Goal: Task Accomplishment & Management: Use online tool/utility

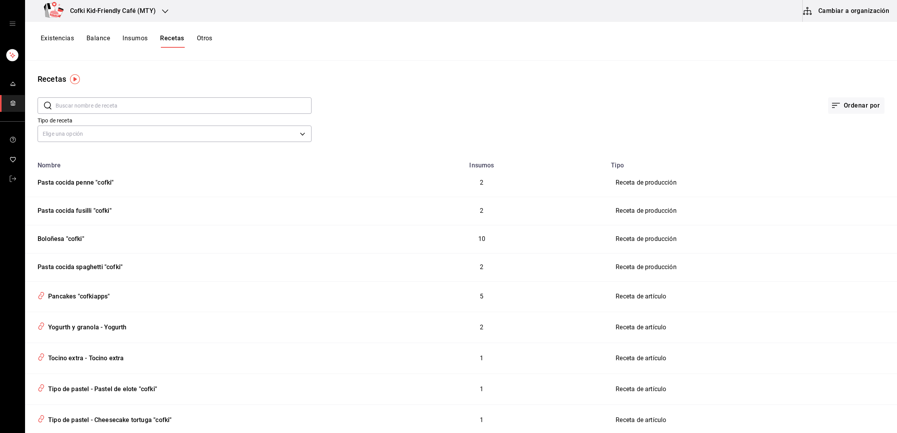
click at [54, 40] on button "Existencias" at bounding box center [57, 40] width 33 height 13
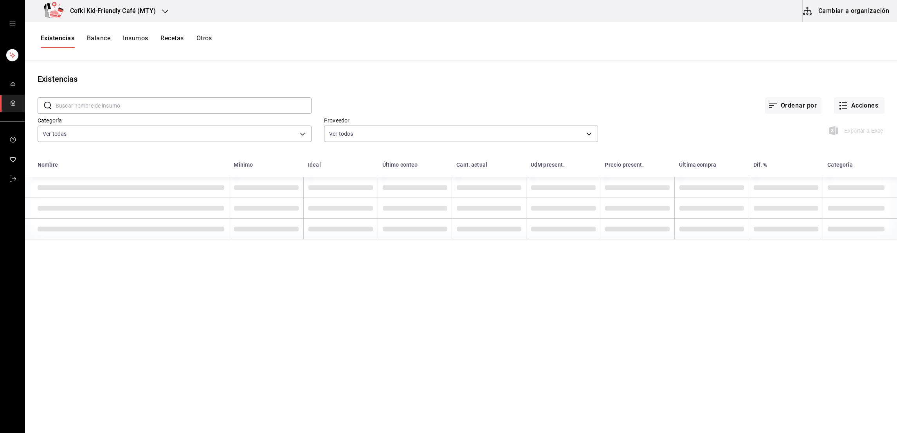
click at [878, 105] on div "​ ​ Ordenar por Acciones Categoría Ver todas 4c1c7c43-2959-4713-a3b9-c4f8523f31…" at bounding box center [461, 121] width 872 height 72
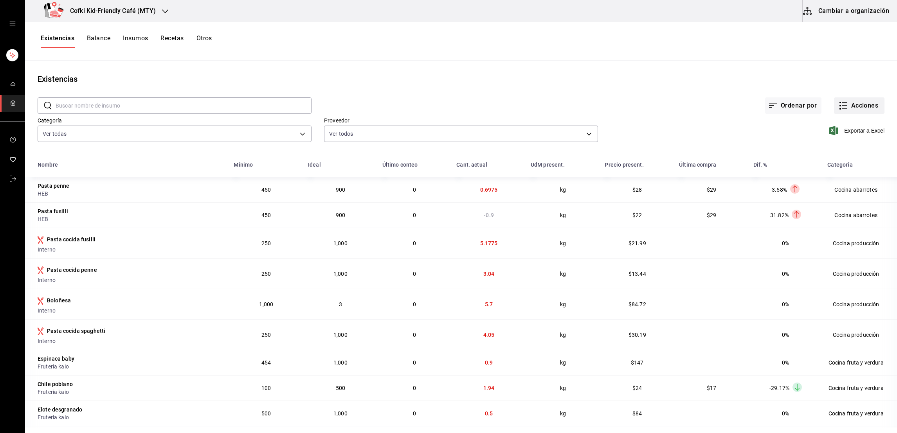
click at [860, 109] on button "Acciones" at bounding box center [859, 105] width 51 height 16
click at [833, 148] on span "Compra" at bounding box center [851, 148] width 66 height 8
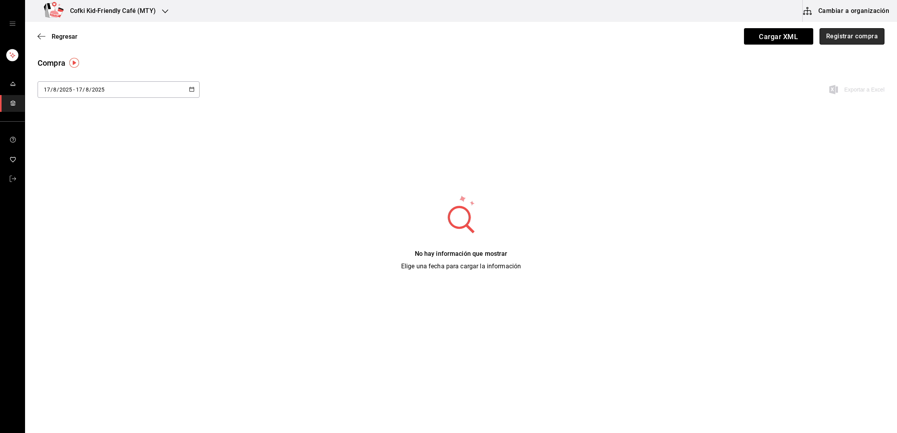
click at [861, 35] on button "Registrar compra" at bounding box center [852, 36] width 65 height 16
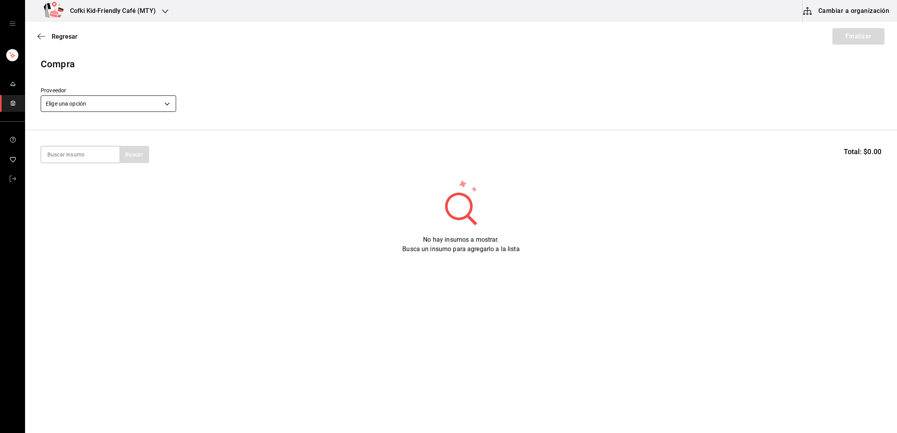
click at [69, 98] on body "Cofki Kid-Friendly Café (MTY) Cambiar a organización Regresar Finalizar Compra …" at bounding box center [448, 194] width 897 height 389
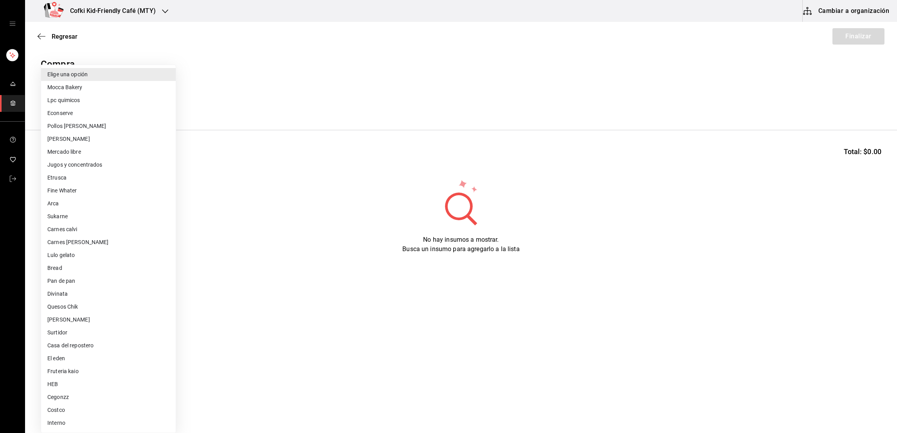
click at [71, 372] on li "Fruteria kaio" at bounding box center [108, 371] width 135 height 13
type input "9879f438-935c-4600-9fdc-ceea3fe8ffa7"
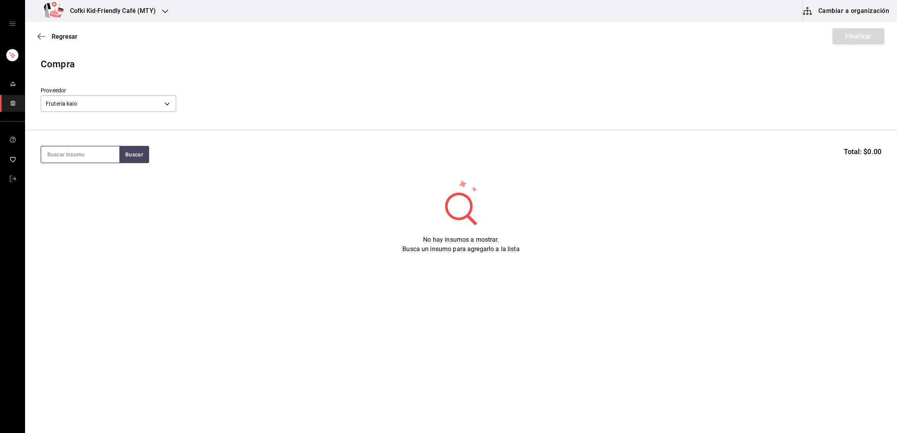
click at [99, 158] on input at bounding box center [80, 154] width 78 height 16
click at [146, 152] on button "Buscar" at bounding box center [134, 154] width 30 height 17
type input "huevo"
click at [145, 143] on section "huevo Buscar Total: $0.00" at bounding box center [461, 154] width 872 height 49
click at [139, 158] on button "Buscar" at bounding box center [134, 154] width 30 height 17
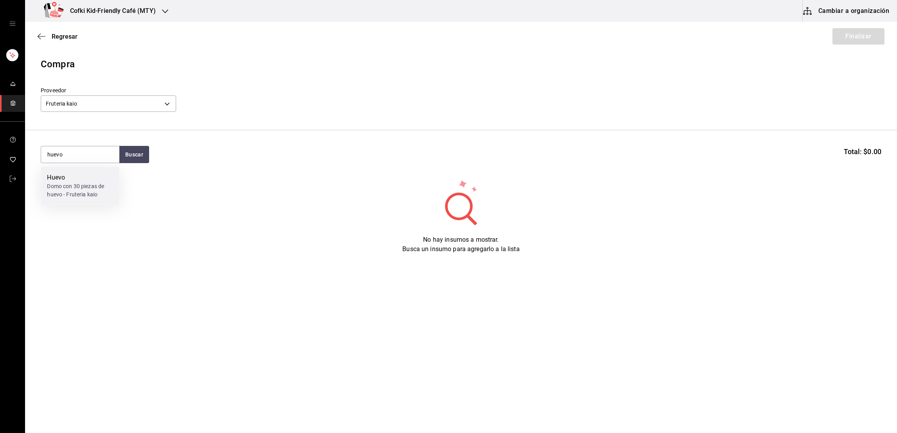
click at [97, 184] on div "Domo con 30 piezas de huevo - Fruteria kaio" at bounding box center [80, 190] width 66 height 16
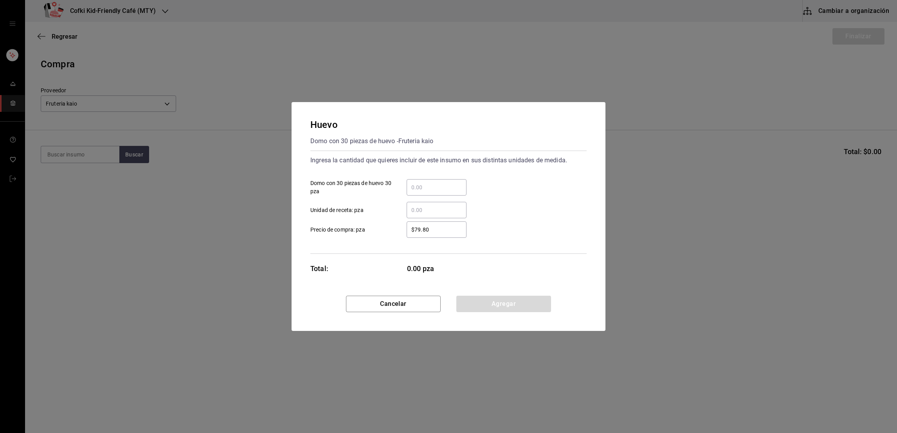
click at [428, 195] on div "​" at bounding box center [437, 187] width 60 height 16
click at [428, 192] on input "​ Domo con 30 piezas de huevo 30 pza" at bounding box center [437, 187] width 60 height 9
type input "2"
type input "$108"
click at [508, 300] on button "Agregar" at bounding box center [504, 304] width 95 height 16
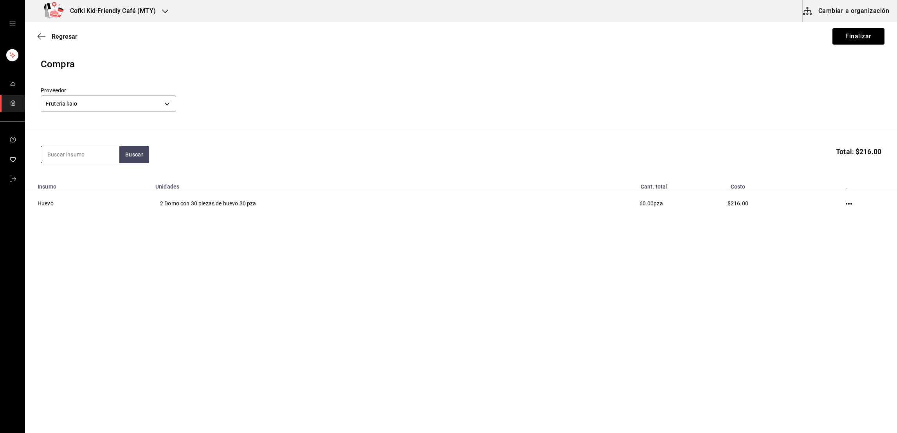
click at [83, 158] on input at bounding box center [80, 154] width 78 height 16
type input "blueber"
click at [130, 160] on button "Buscar" at bounding box center [134, 154] width 30 height 17
click at [86, 186] on div "Domo con 180 gramos de blueberry - Fruteria kaio" at bounding box center [80, 190] width 66 height 16
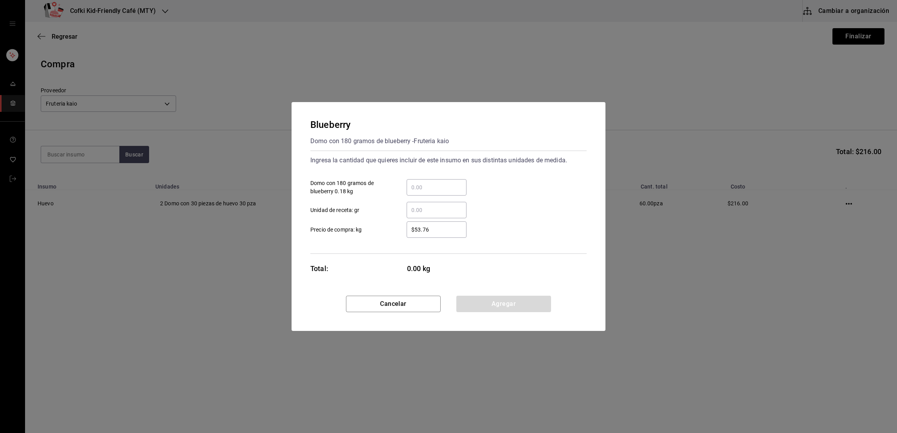
click at [428, 192] on div "​" at bounding box center [437, 187] width 60 height 16
click at [428, 192] on input "​ Domo con 180 gramos de blueberry 0.18 kg" at bounding box center [437, 187] width 60 height 9
type input "4"
type input "$70"
click at [497, 203] on div "​ Unidad de receta: gr" at bounding box center [445, 207] width 283 height 23
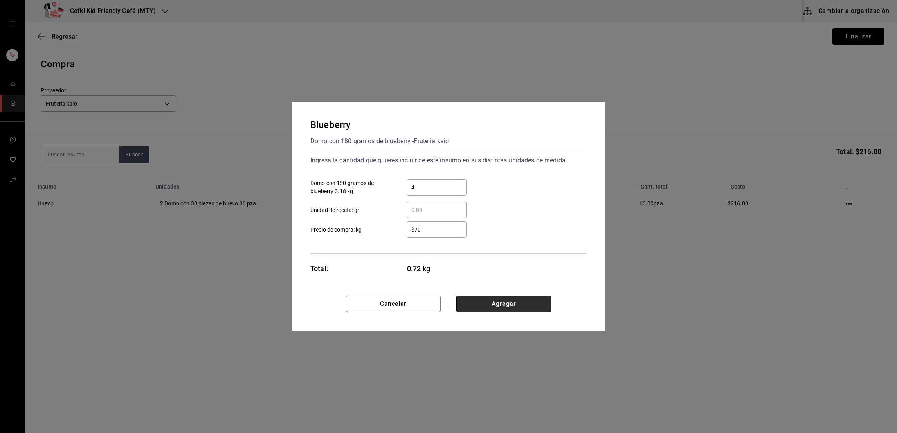
click at [490, 310] on button "Agregar" at bounding box center [504, 304] width 95 height 16
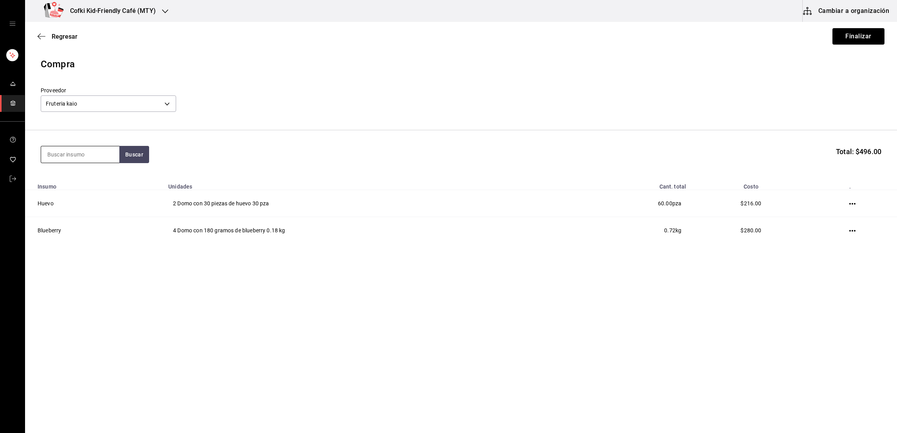
click at [83, 162] on input at bounding box center [80, 154] width 78 height 16
click at [114, 161] on input "papaya" at bounding box center [80, 154] width 78 height 16
type input "papaya"
click at [125, 161] on button "Buscar" at bounding box center [134, 154] width 30 height 17
click at [85, 193] on div "Presentación - Fruteria kaio" at bounding box center [80, 190] width 66 height 16
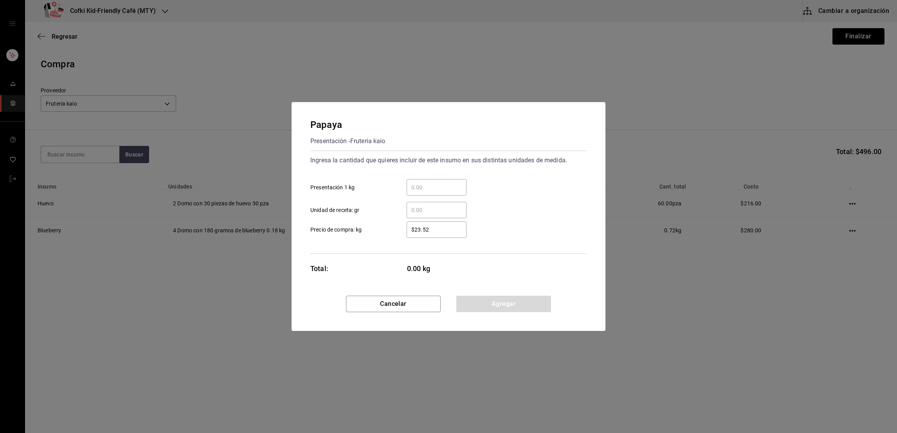
click at [454, 178] on div "​ Presentación 1 kg" at bounding box center [445, 184] width 283 height 23
click at [454, 180] on div "​" at bounding box center [437, 187] width 60 height 16
click at [454, 183] on input "​ Presentación 1 kg" at bounding box center [437, 187] width 60 height 9
type input "2.58"
type input "$58"
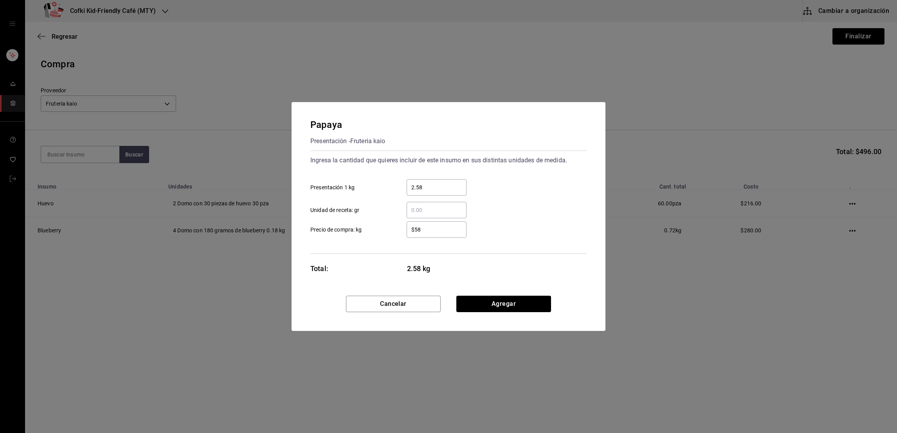
click at [483, 204] on div "​ Unidad de receta: gr" at bounding box center [445, 207] width 283 height 23
click at [504, 301] on button "Agregar" at bounding box center [504, 304] width 95 height 16
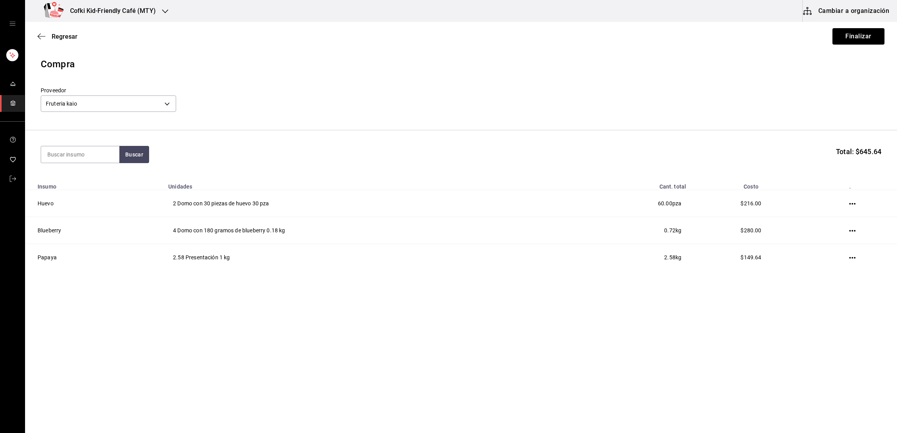
click at [99, 167] on section "Buscar Total: $645.64" at bounding box center [461, 154] width 872 height 49
click at [98, 161] on input at bounding box center [80, 154] width 78 height 16
type input "platano"
click at [135, 158] on button "Buscar" at bounding box center [134, 154] width 30 height 17
click at [92, 180] on div "Platano" at bounding box center [80, 177] width 66 height 9
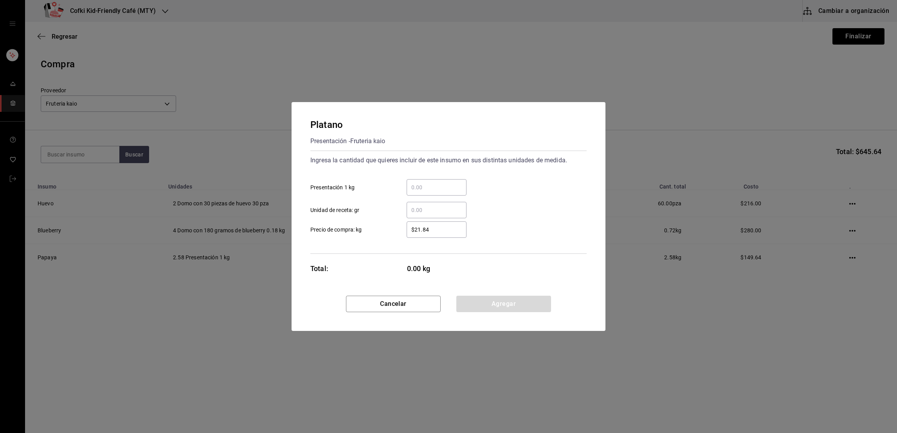
click at [451, 192] on div "​" at bounding box center [437, 187] width 60 height 16
click at [451, 192] on input "​ Presentación 1 kg" at bounding box center [437, 187] width 60 height 9
type input "1.28"
type input "$22"
click at [543, 196] on div "​ Unidad de receta: gr" at bounding box center [445, 207] width 283 height 23
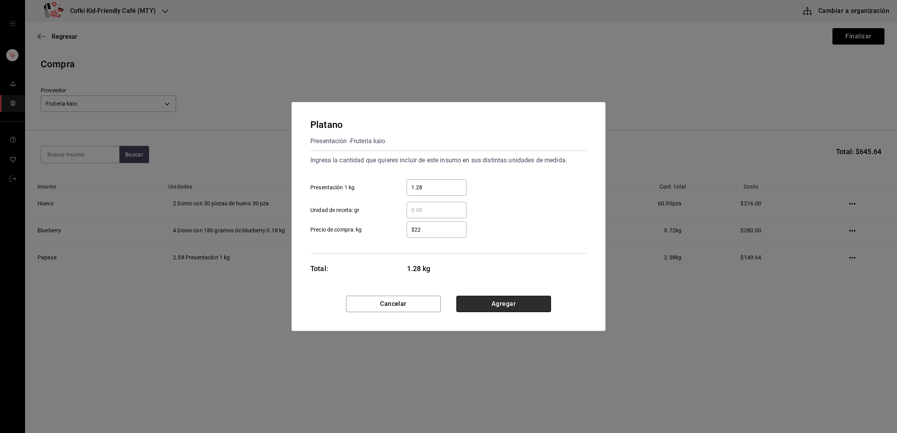
click at [520, 305] on button "Agregar" at bounding box center [504, 304] width 95 height 16
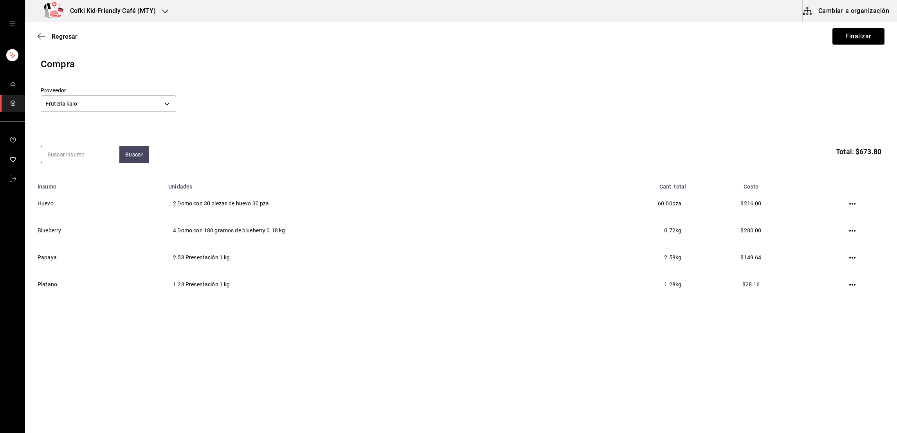
click at [100, 164] on section "Buscar Total: $673.80" at bounding box center [461, 154] width 872 height 49
click at [97, 158] on input at bounding box center [80, 154] width 78 height 16
type input "fresa"
click at [120, 155] on button "Buscar" at bounding box center [134, 154] width 30 height 17
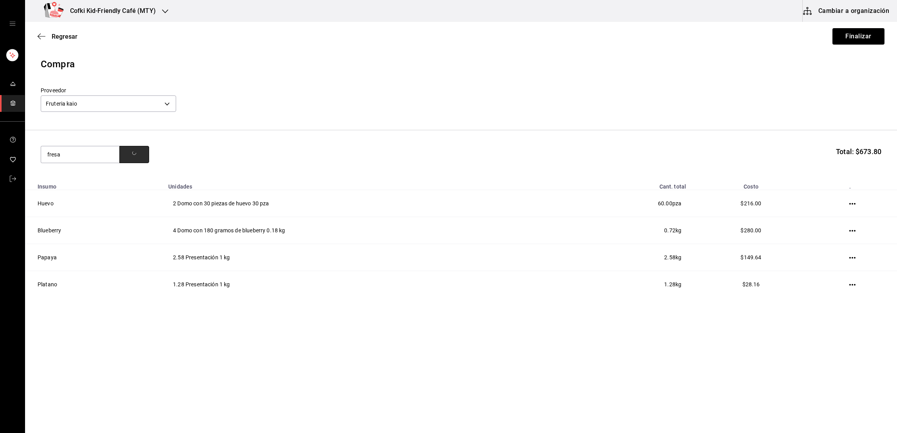
click at [120, 155] on button "button" at bounding box center [134, 154] width 30 height 17
click at [88, 170] on div "Fresa Domo con 454 gramos de fresa - Fruteria kaio" at bounding box center [80, 186] width 78 height 38
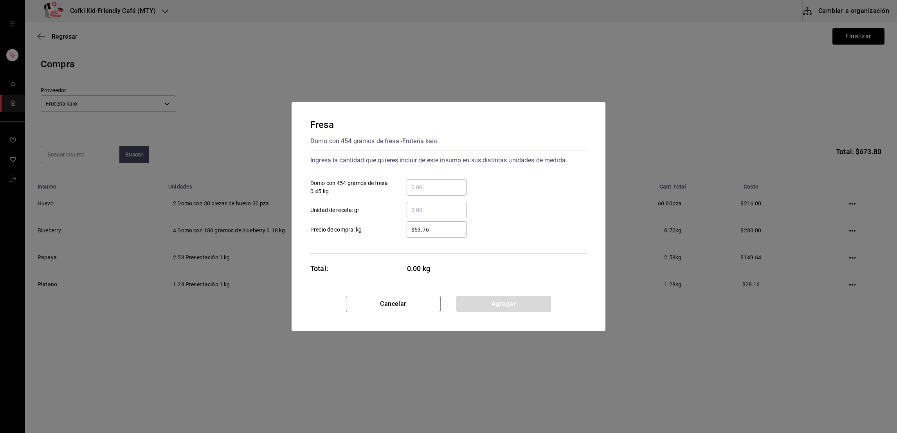
click at [435, 187] on input "​ Domo con 454 gramos de fresa 0.45 kg" at bounding box center [437, 187] width 60 height 9
type input "3"
type input "$58"
click at [485, 197] on div "​ Unidad de receta: gr" at bounding box center [445, 207] width 283 height 23
click at [499, 302] on button "Agregar" at bounding box center [504, 304] width 95 height 16
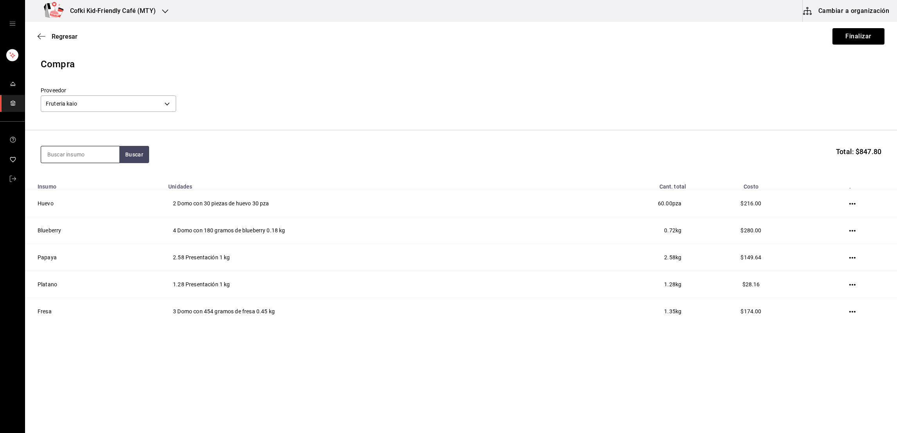
click at [69, 158] on input at bounding box center [80, 154] width 78 height 16
type input "arugula"
click at [144, 155] on button "Buscar" at bounding box center [134, 154] width 30 height 17
click at [85, 181] on div "Arugula" at bounding box center [80, 177] width 66 height 9
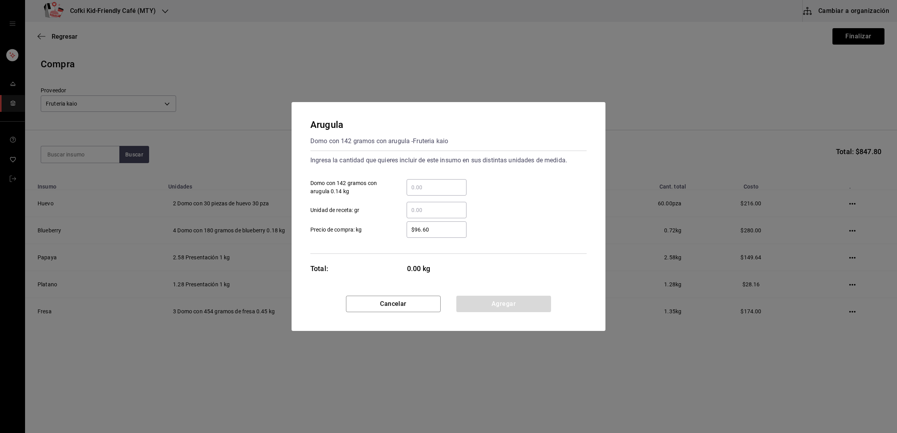
click at [439, 184] on input "​ Domo con 142 gramos con arugula 0.14 kg" at bounding box center [437, 187] width 60 height 9
type input "4"
type input "$98"
click at [503, 211] on div "​ Unidad de receta: gr" at bounding box center [445, 207] width 283 height 23
click at [505, 304] on button "Agregar" at bounding box center [504, 304] width 95 height 16
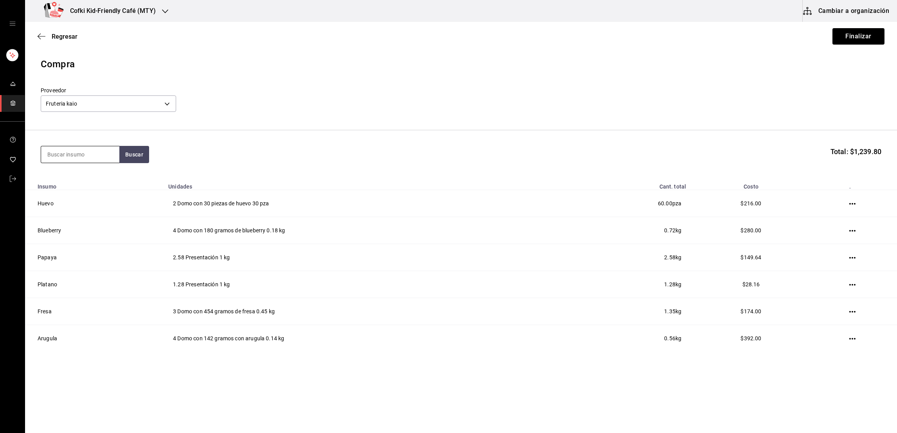
click at [69, 159] on input at bounding box center [80, 154] width 78 height 16
type input "espinaca"
click at [121, 155] on button "Buscar" at bounding box center [134, 154] width 30 height 17
click at [76, 182] on div "Presentación - Fruteria kaio" at bounding box center [80, 190] width 66 height 16
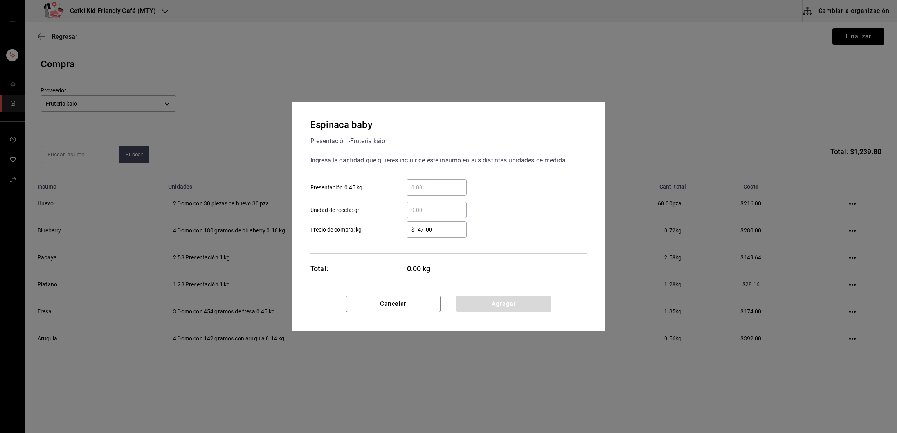
click at [431, 191] on input "​ Presentación 0.45 kg" at bounding box center [437, 187] width 60 height 9
type input "2"
type input "$139"
click at [495, 202] on div "​ Unidad de receta: gr" at bounding box center [445, 207] width 283 height 23
click at [487, 302] on button "Agregar" at bounding box center [504, 304] width 95 height 16
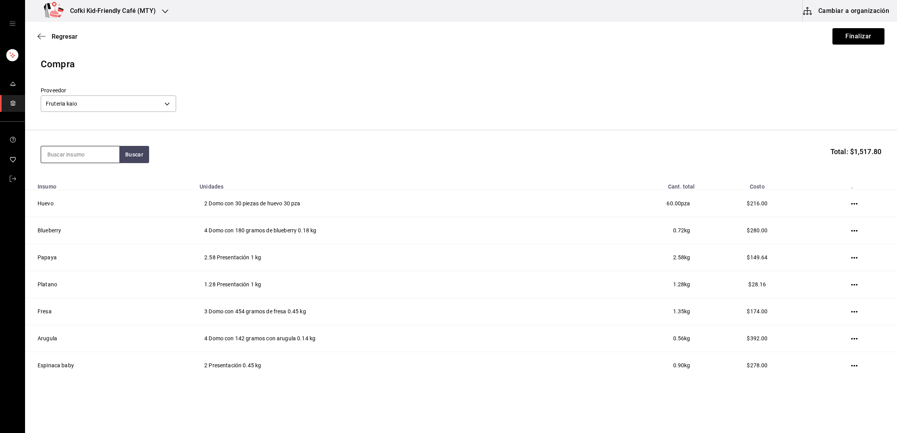
click at [102, 158] on input at bounding box center [80, 154] width 78 height 16
type input "betabel"
click at [140, 159] on button "Buscar" at bounding box center [134, 154] width 30 height 17
click at [114, 176] on div "Betabel Presentación - Fruteria kaio" at bounding box center [80, 186] width 78 height 38
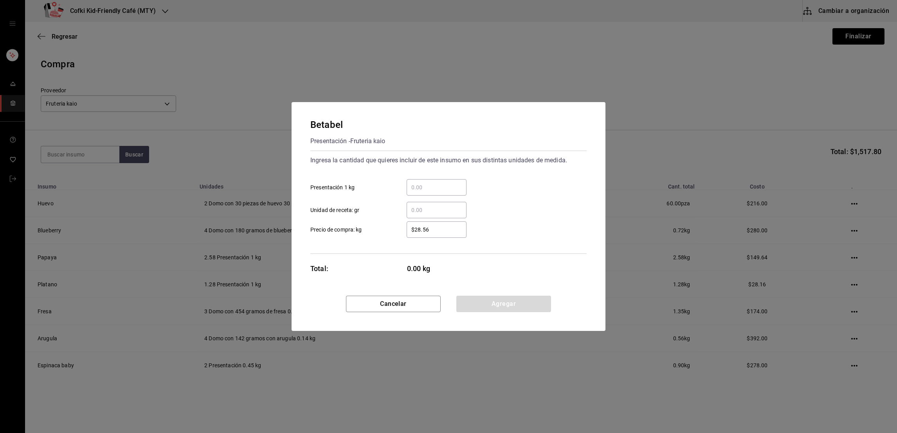
click at [454, 189] on input "​ Presentación 1 kg" at bounding box center [437, 187] width 60 height 9
type input "0.88"
type input "$42"
click at [511, 186] on div "0.88 ​ Presentación 1 kg" at bounding box center [445, 184] width 283 height 23
click at [496, 298] on button "Agregar" at bounding box center [504, 304] width 95 height 16
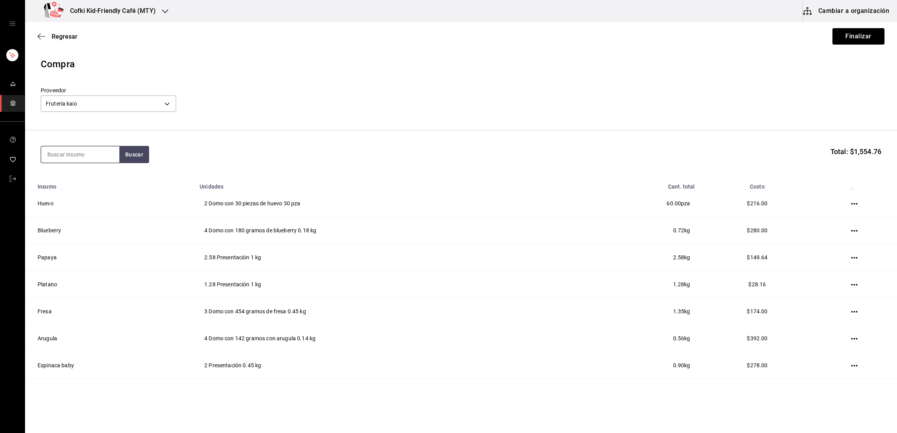
click at [104, 154] on input at bounding box center [80, 154] width 78 height 16
type input "cilantro"
click at [126, 156] on button "Buscar" at bounding box center [134, 154] width 30 height 17
click at [91, 183] on div "Presentación - Fruteria kaio" at bounding box center [80, 190] width 66 height 16
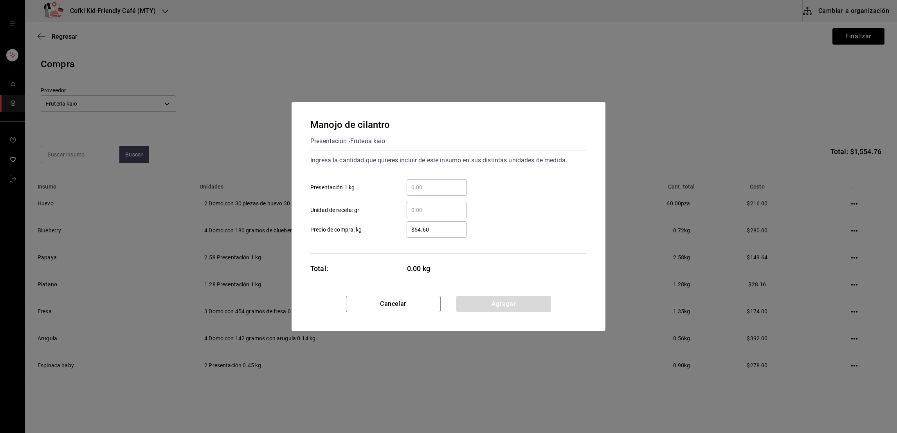
click at [426, 186] on input "​ Presentación 1 kg" at bounding box center [437, 187] width 60 height 9
type input "0.20"
type input "$56"
click at [512, 202] on div "​ Unidad de receta: gr" at bounding box center [445, 207] width 283 height 23
click at [511, 305] on button "Agregar" at bounding box center [504, 304] width 95 height 16
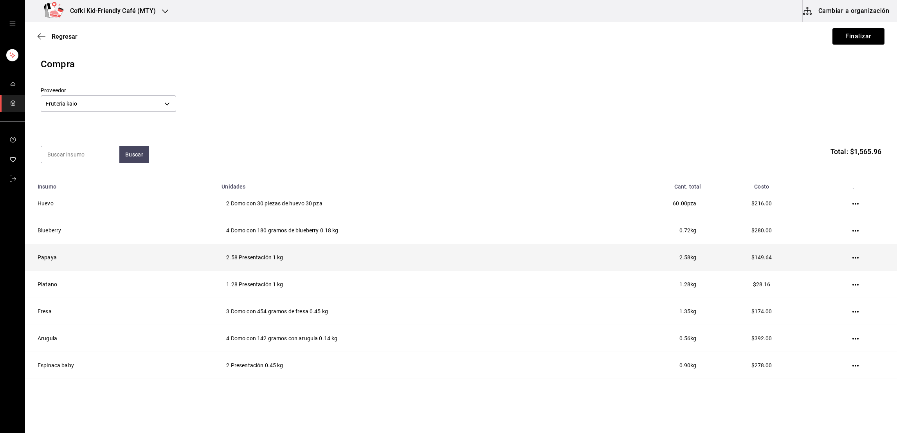
click at [518, 263] on td "2.58 Presentación 1 kg" at bounding box center [402, 257] width 370 height 27
click at [853, 256] on icon "button" at bounding box center [856, 258] width 6 height 6
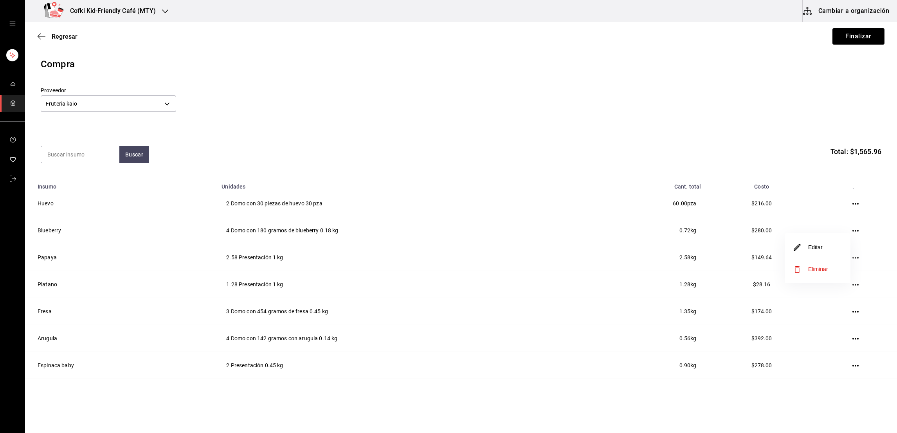
click at [824, 249] on li "Editar" at bounding box center [818, 247] width 66 height 22
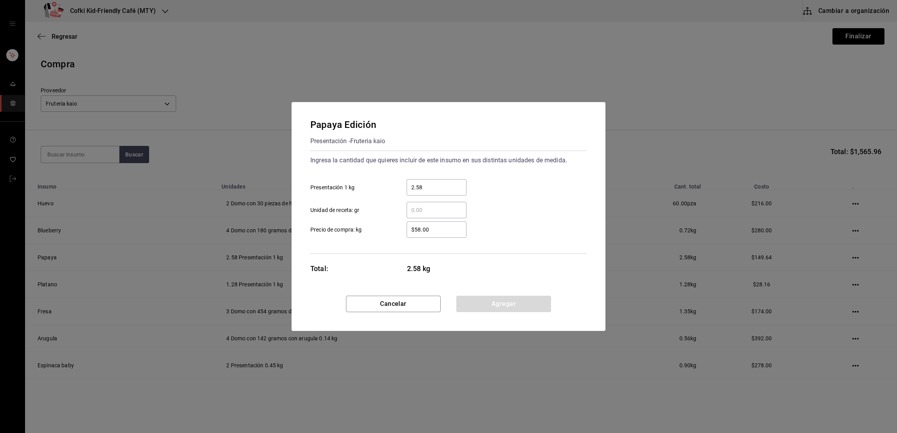
click at [443, 230] on input "$58.00" at bounding box center [437, 229] width 60 height 9
type input "$39"
click at [476, 201] on div "​ Unidad de receta: gr" at bounding box center [445, 207] width 283 height 23
click at [509, 301] on button "Agregar" at bounding box center [504, 304] width 95 height 16
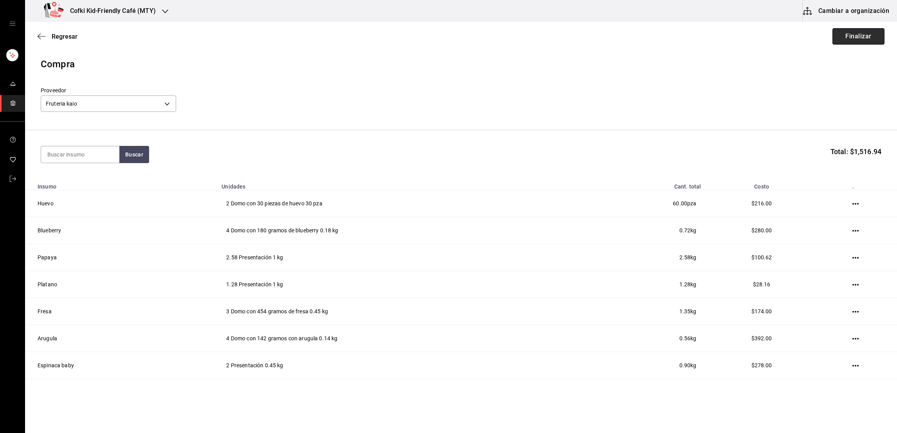
click at [843, 36] on button "Finalizar" at bounding box center [859, 36] width 52 height 16
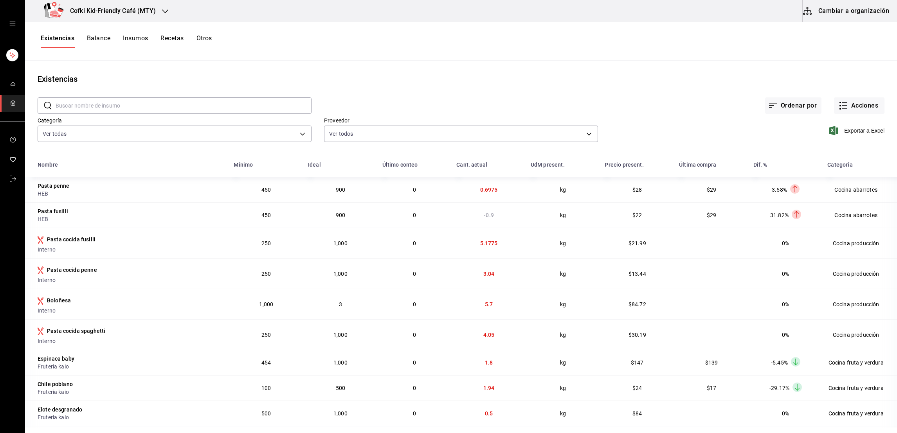
click at [150, 103] on input "text" at bounding box center [184, 106] width 256 height 16
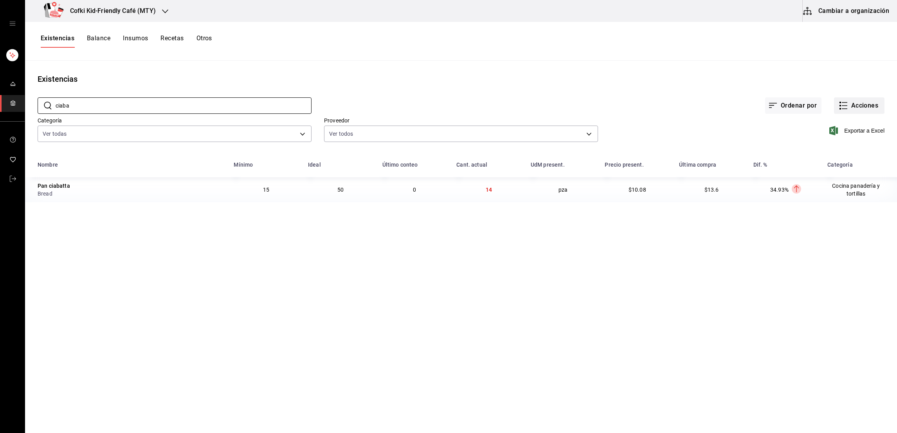
type input "ciaba"
click at [857, 105] on button "Acciones" at bounding box center [859, 105] width 51 height 16
click at [840, 150] on span "Compra" at bounding box center [852, 148] width 66 height 8
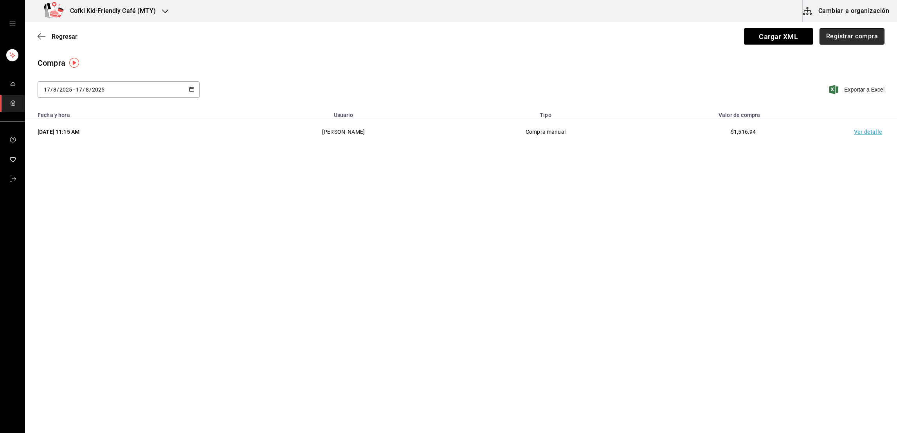
click at [852, 43] on button "Registrar compra" at bounding box center [852, 36] width 65 height 16
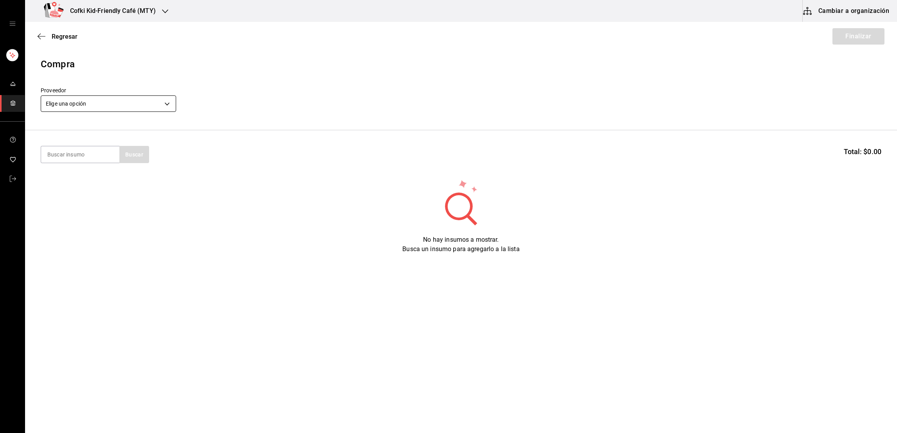
click at [164, 100] on body "Cofki Kid-Friendly Café (MTY) Cambiar a organización Regresar Finalizar Compra …" at bounding box center [448, 194] width 897 height 389
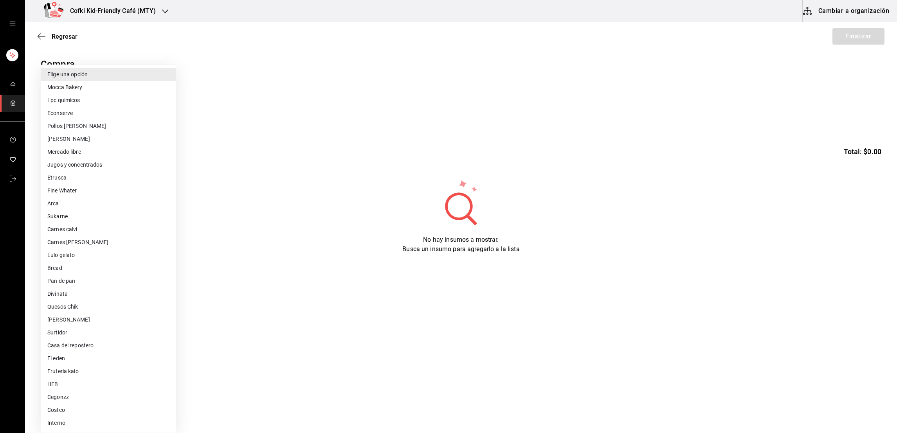
click at [74, 269] on li "Bread" at bounding box center [108, 268] width 135 height 13
type input "8d557f32-11e5-48e3-89d4-5f2a648457fb"
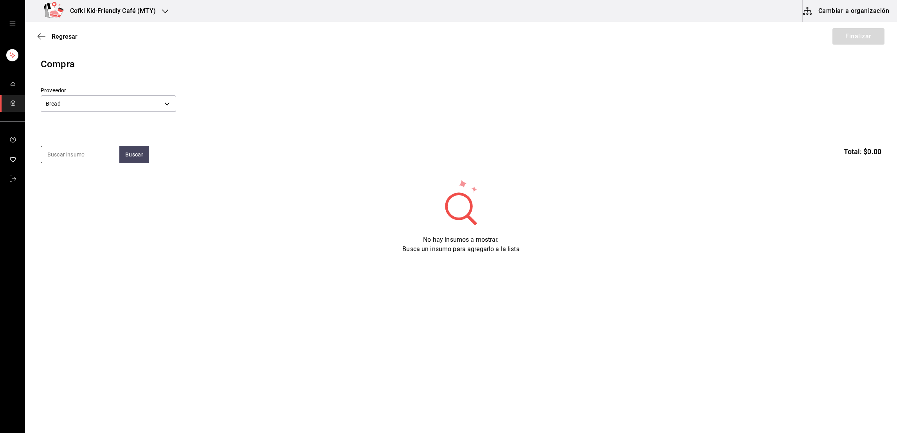
click at [103, 156] on input at bounding box center [80, 154] width 78 height 16
type input "ciaba"
click at [123, 154] on button "Buscar" at bounding box center [134, 154] width 30 height 17
click at [95, 175] on div "Pan ciabatta" at bounding box center [73, 177] width 52 height 9
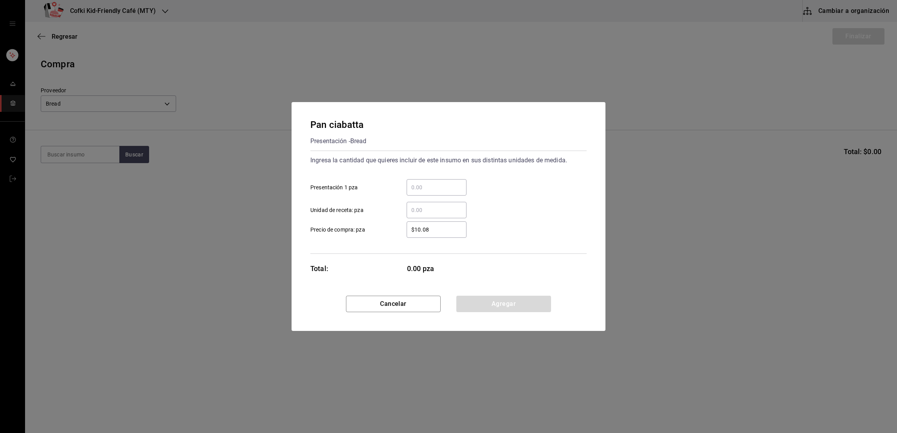
click at [433, 185] on input "​ Presentación 1 pza" at bounding box center [437, 187] width 60 height 9
type input "23"
type input "$13.6"
click at [523, 181] on div "23 ​ Presentación 1 pza" at bounding box center [445, 184] width 283 height 23
click at [514, 302] on button "Agregar" at bounding box center [504, 304] width 95 height 16
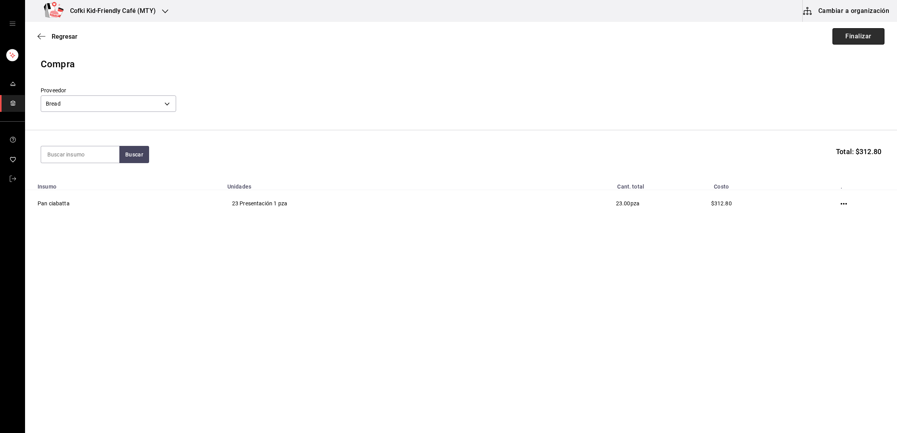
click at [849, 35] on button "Finalizar" at bounding box center [859, 36] width 52 height 16
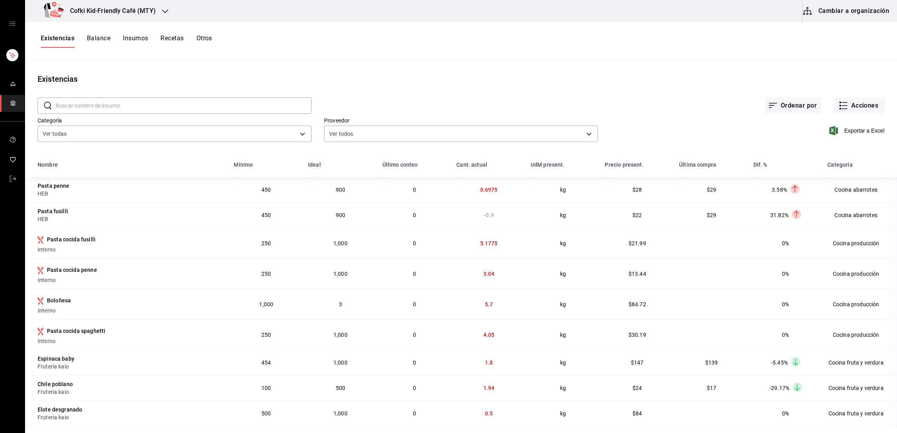
drag, startPoint x: 849, startPoint y: 31, endPoint x: 546, endPoint y: 82, distance: 307.3
click at [546, 82] on div "Existencias" at bounding box center [461, 79] width 872 height 12
click at [846, 103] on button "Acciones" at bounding box center [859, 105] width 51 height 16
click at [834, 126] on span "Conteo" at bounding box center [851, 127] width 66 height 8
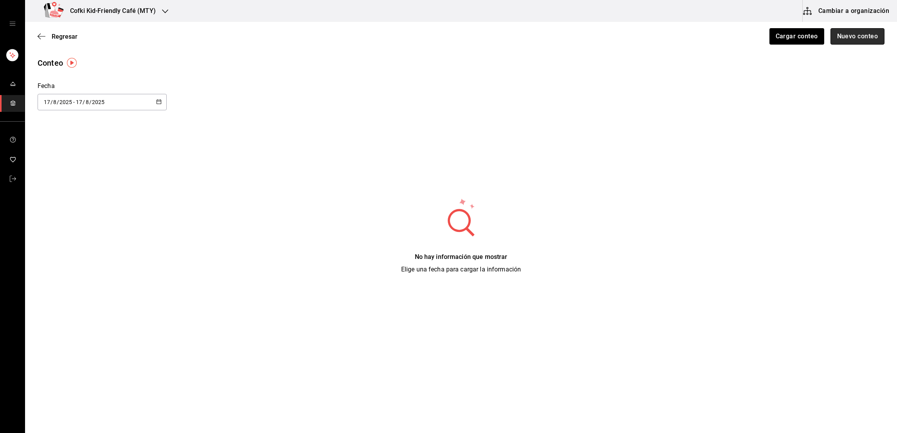
click at [850, 35] on button "Nuevo conteo" at bounding box center [858, 36] width 54 height 16
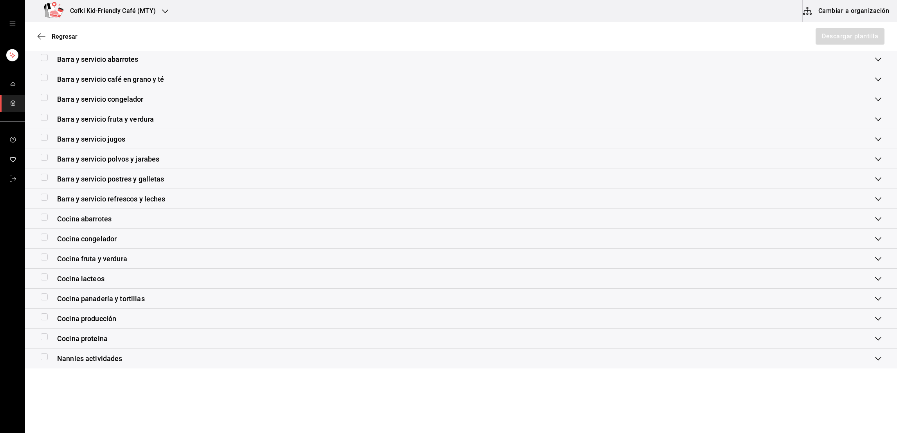
scroll to position [97, 0]
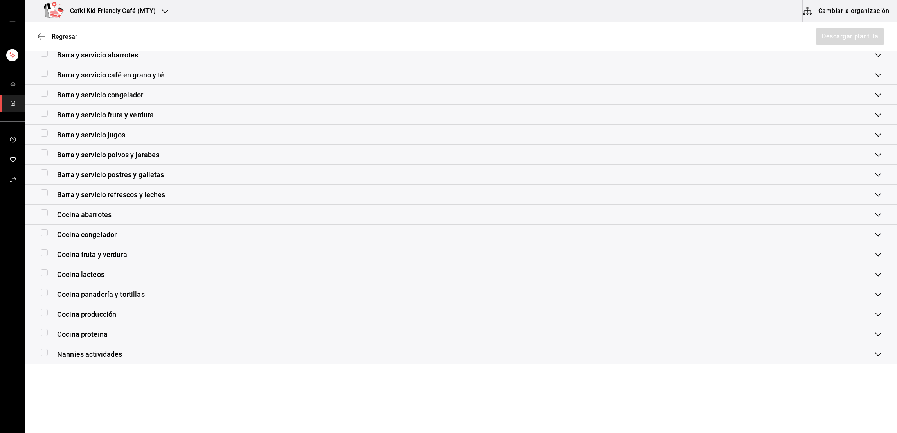
click at [46, 294] on input "checkbox" at bounding box center [44, 292] width 7 height 7
checkbox input "true"
click at [846, 42] on button "Descargar plantilla" at bounding box center [850, 36] width 70 height 16
click at [888, 75] on div "Barra y servicio café en grano y té" at bounding box center [461, 75] width 872 height 20
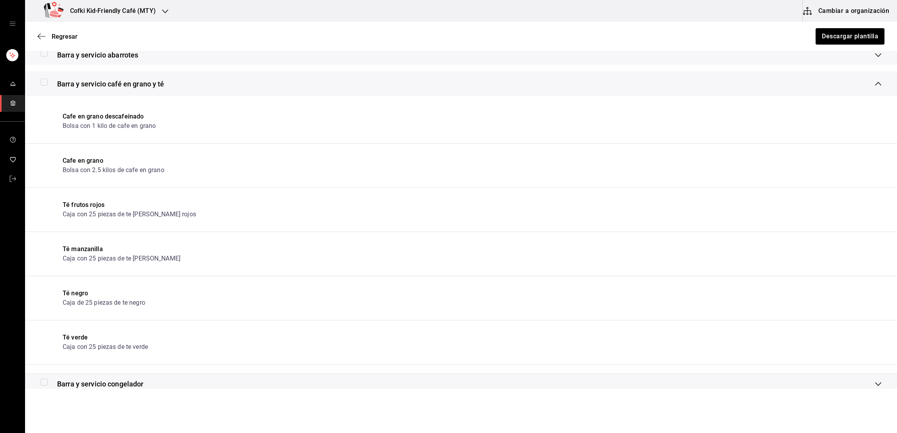
click at [61, 44] on div "Regresar Descargar plantilla" at bounding box center [461, 36] width 872 height 29
click at [62, 36] on span "Regresar" at bounding box center [65, 36] width 26 height 7
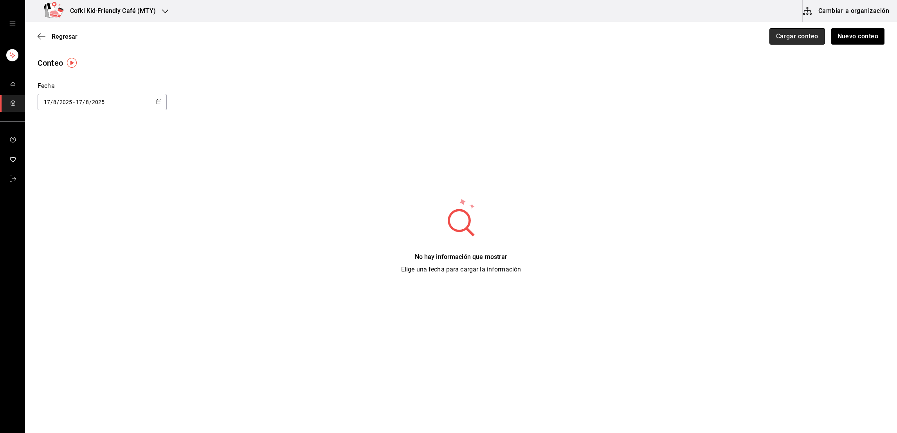
click at [795, 33] on button "Cargar conteo" at bounding box center [798, 36] width 56 height 16
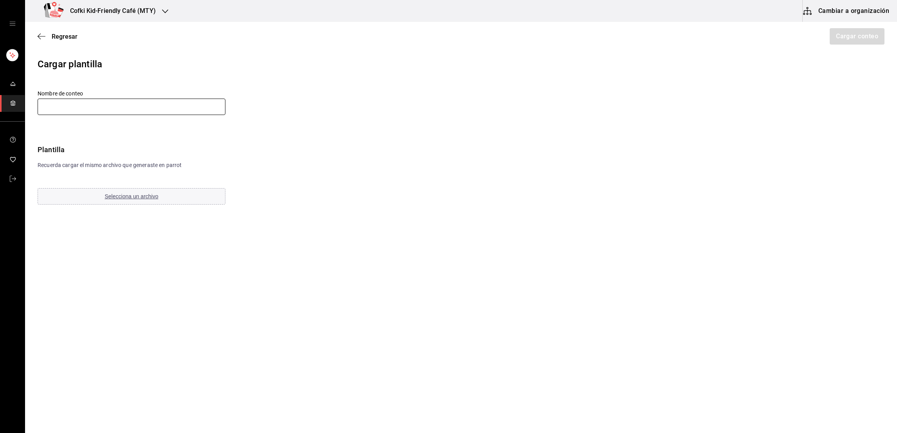
click at [166, 110] on input "text" at bounding box center [132, 107] width 188 height 16
type input "c"
type input "C"
type input "i"
type input "Inventario"
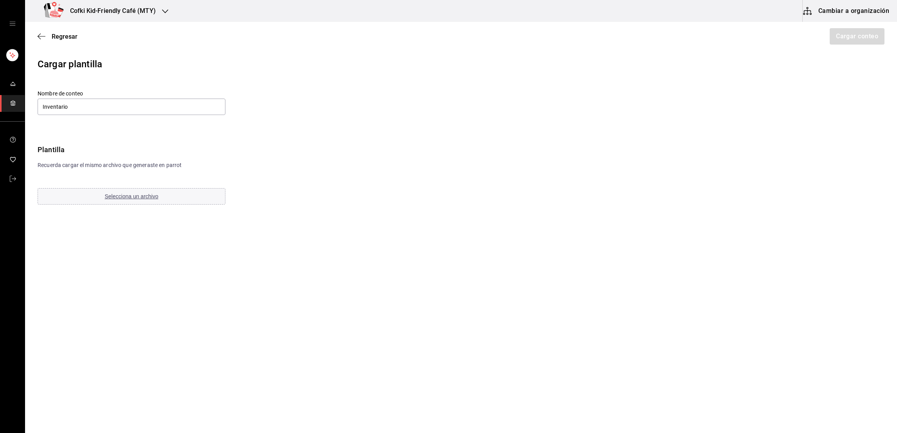
click at [411, 35] on div "Regresar Cargar conteo" at bounding box center [461, 36] width 872 height 29
click at [159, 115] on div "Nombre de conteo Inventario" at bounding box center [189, 103] width 303 height 26
drag, startPoint x: 161, startPoint y: 100, endPoint x: 5, endPoint y: 115, distance: 156.6
click at [5, 115] on div "Cofki Kid-Friendly Café (MTY) Cambiar a organización Regresar Cargar conteo Car…" at bounding box center [448, 194] width 897 height 389
click at [106, 89] on div "Cargar plantilla Nombre de conteo Plantilla Recuerda cargar el mismo archivo qu…" at bounding box center [461, 131] width 872 height 149
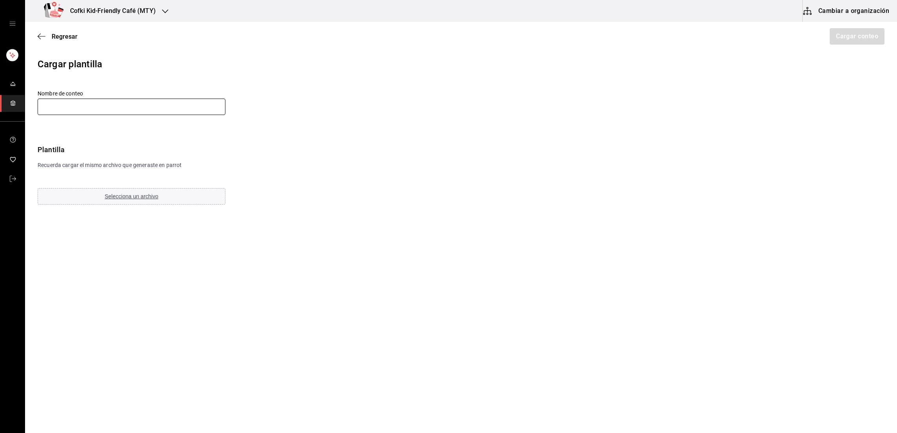
click at [117, 108] on input "text" at bounding box center [132, 107] width 188 height 16
type input "T"
type input "Cocina panadería y tortillas [DATE]"
click at [130, 196] on span "Selecciona un archivo" at bounding box center [132, 196] width 54 height 6
click at [866, 42] on button "Cargar conteo" at bounding box center [857, 36] width 56 height 16
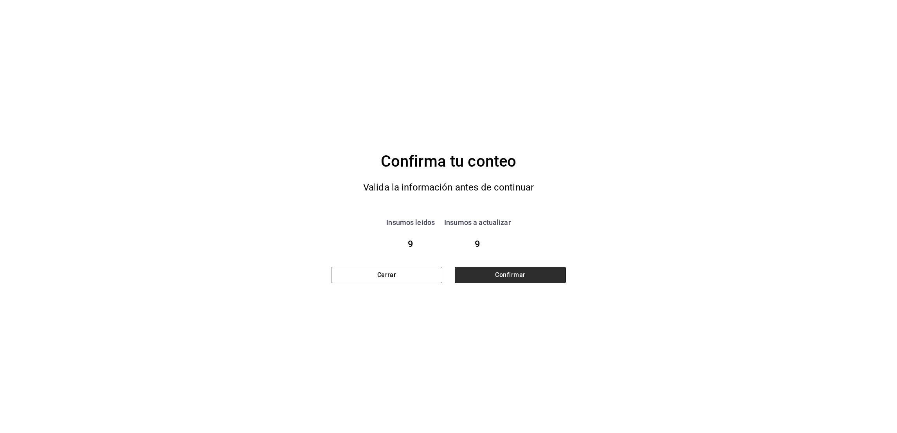
click at [513, 273] on button "Confirmar" at bounding box center [510, 275] width 111 height 16
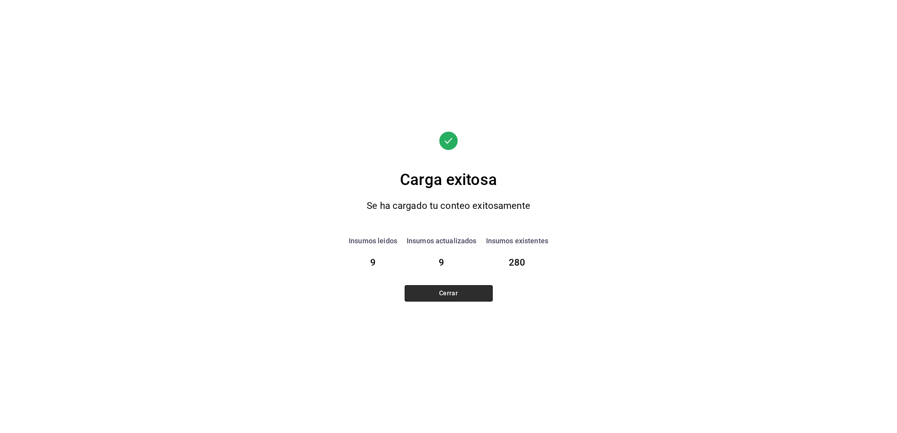
click at [462, 295] on button "Cerrar" at bounding box center [449, 293] width 88 height 16
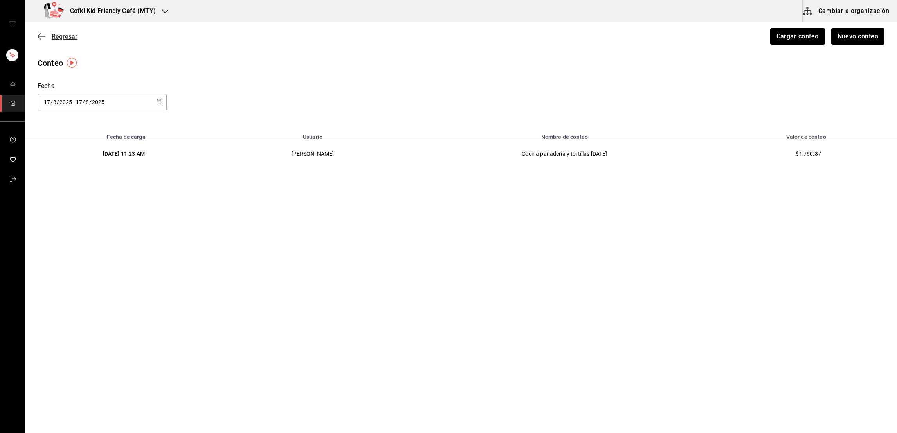
click at [61, 38] on span "Regresar" at bounding box center [65, 36] width 26 height 7
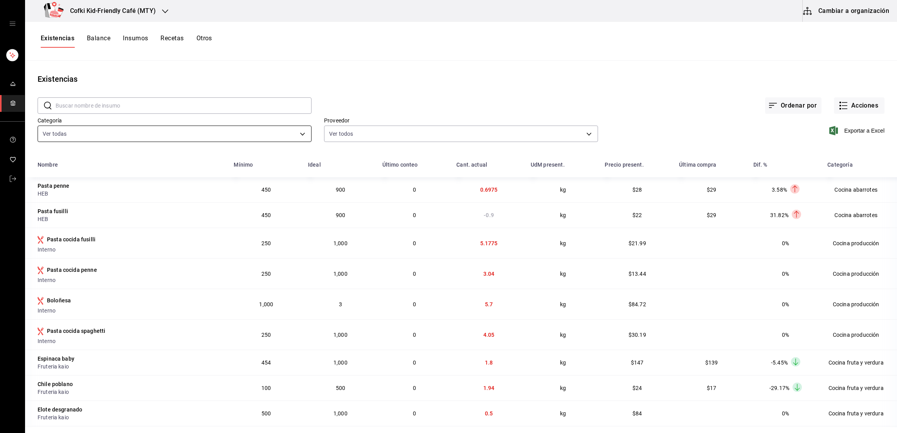
click at [256, 135] on body "Cofki Kid-Friendly Café (MTY) Cambiar a organización Existencias Balance Insumo…" at bounding box center [448, 214] width 897 height 428
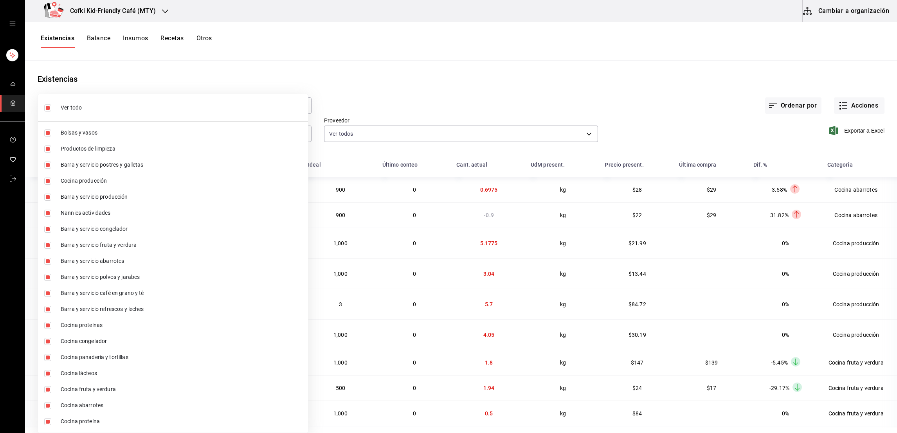
click at [50, 108] on input "checkbox" at bounding box center [47, 108] width 7 height 7
checkbox input "false"
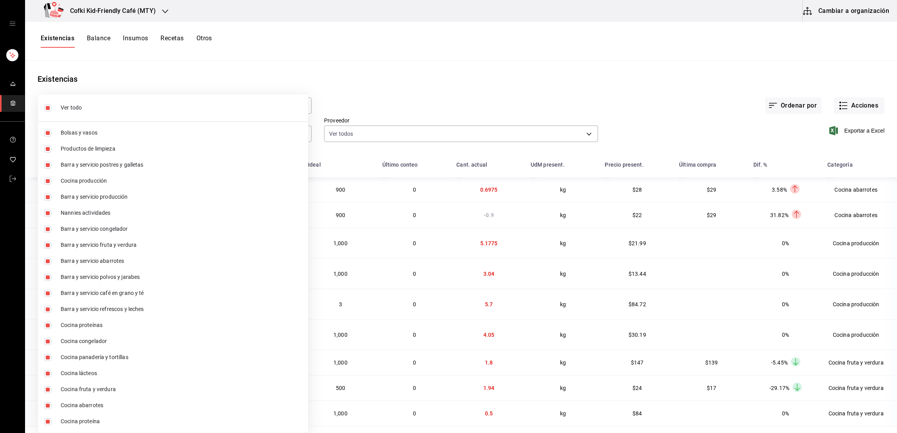
checkbox input "false"
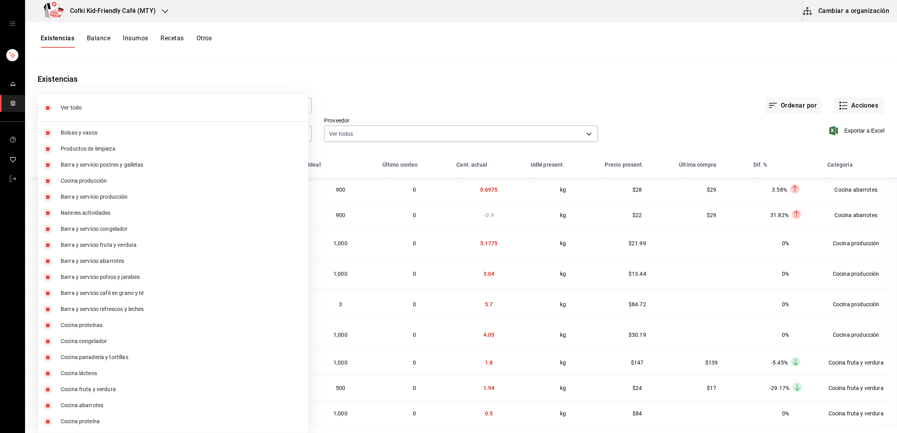
checkbox input "false"
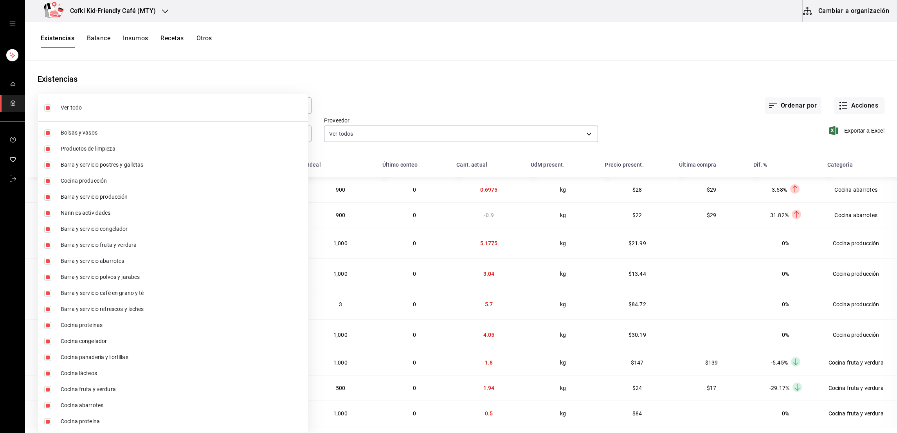
checkbox input "false"
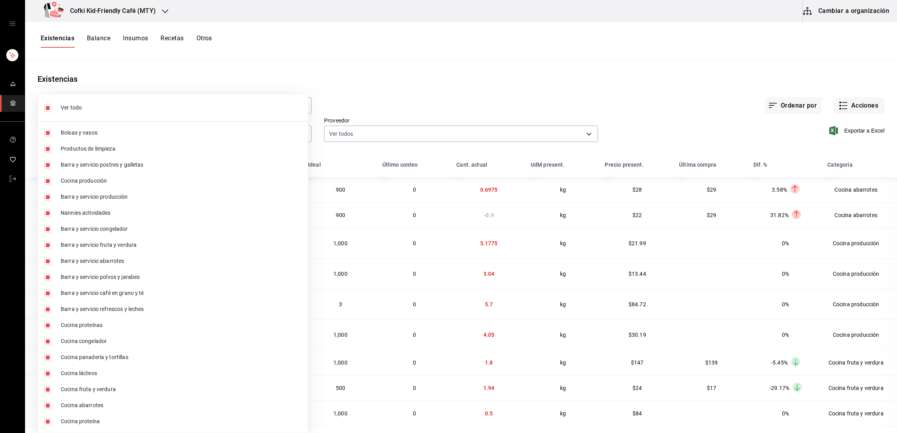
checkbox input "false"
click at [43, 357] on li "Cocina panadería y tortillas" at bounding box center [173, 358] width 270 height 16
type input "e8e08b7c-7d17-4ca4-a511-197c919a0686"
checkbox input "true"
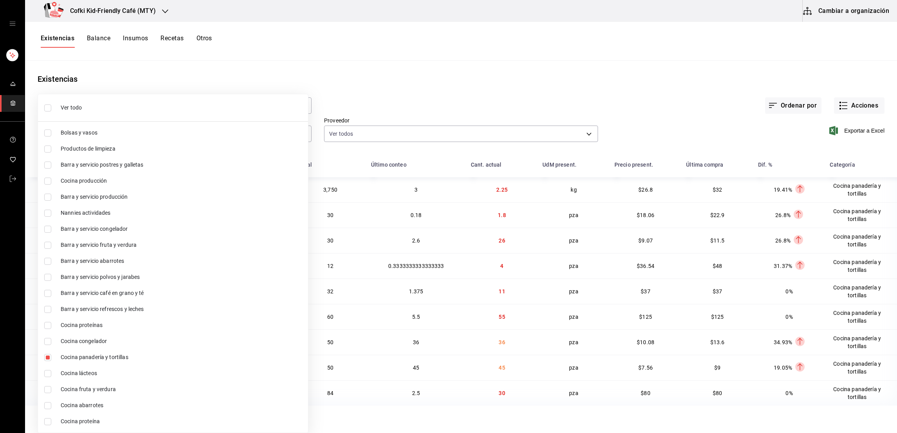
click at [384, 91] on div at bounding box center [448, 216] width 897 height 433
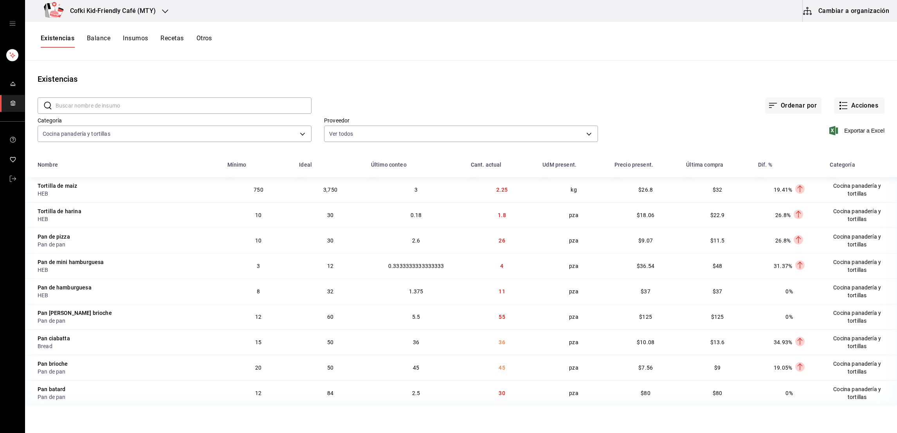
click at [862, 9] on button "Cambiar a organización" at bounding box center [847, 11] width 88 height 22
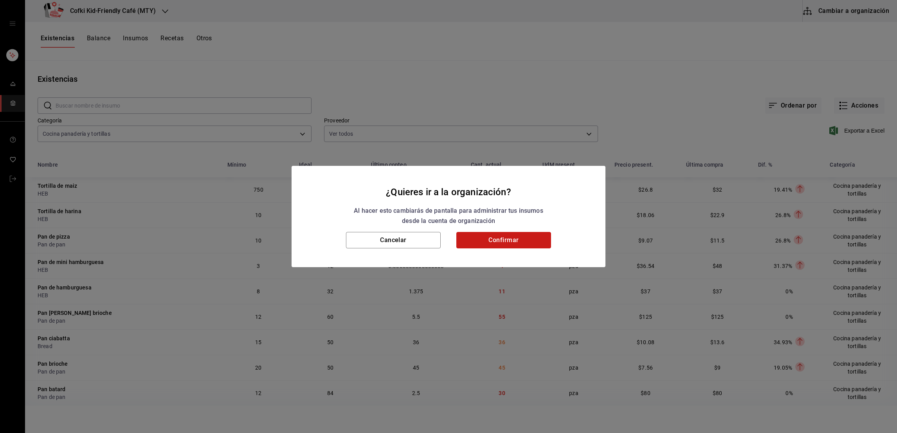
click at [485, 243] on button "Confirmar" at bounding box center [504, 240] width 95 height 16
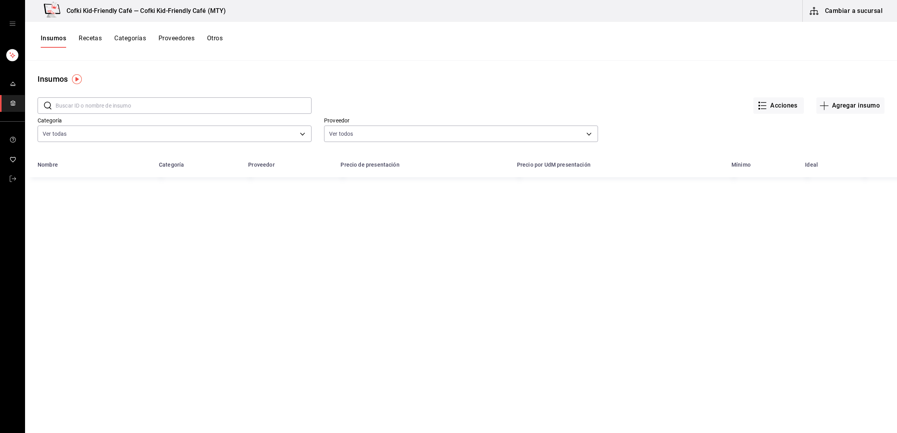
click at [190, 103] on input "text" at bounding box center [184, 106] width 256 height 16
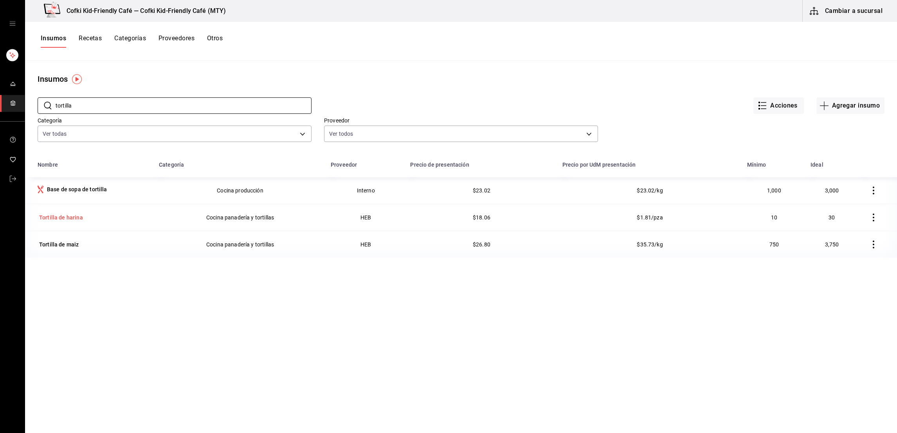
type input "tortilla"
click at [69, 216] on div "Tortilla de harina" at bounding box center [61, 218] width 44 height 8
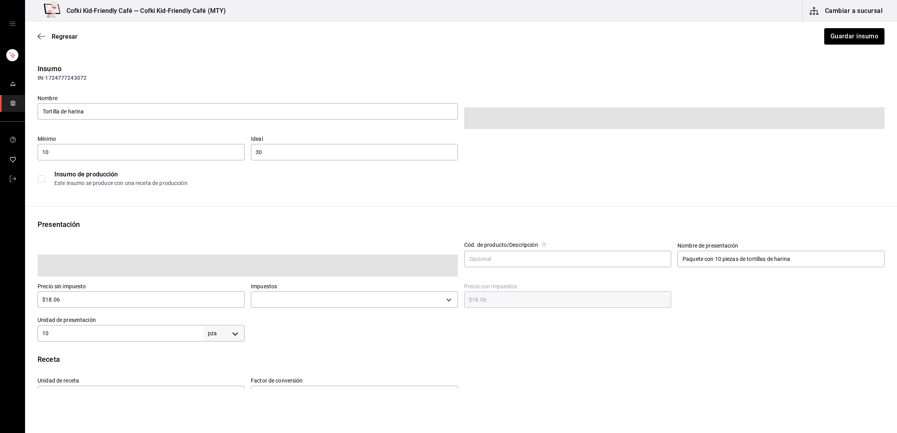
type input "$20.95"
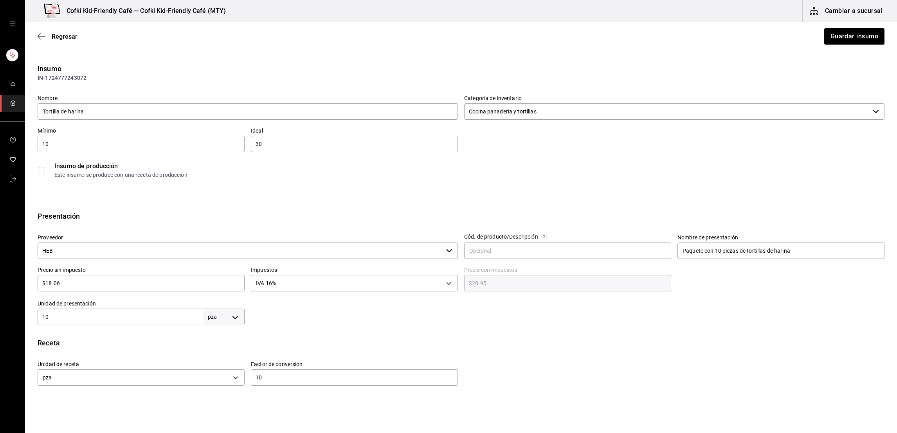
click at [294, 377] on input "10" at bounding box center [354, 377] width 207 height 9
type input "1"
click at [509, 338] on div "Receta" at bounding box center [461, 343] width 847 height 11
click at [824, 40] on button "Guardar insumo" at bounding box center [854, 36] width 61 height 16
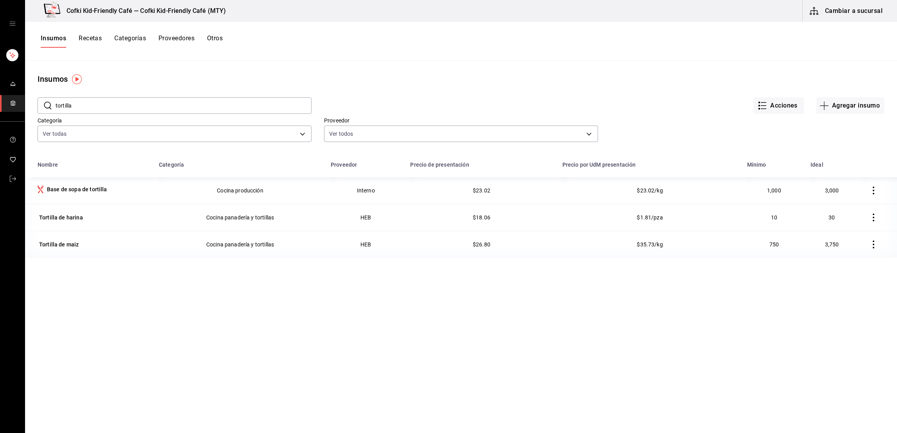
click at [149, 112] on input "tortilla" at bounding box center [184, 106] width 256 height 16
type input "pan"
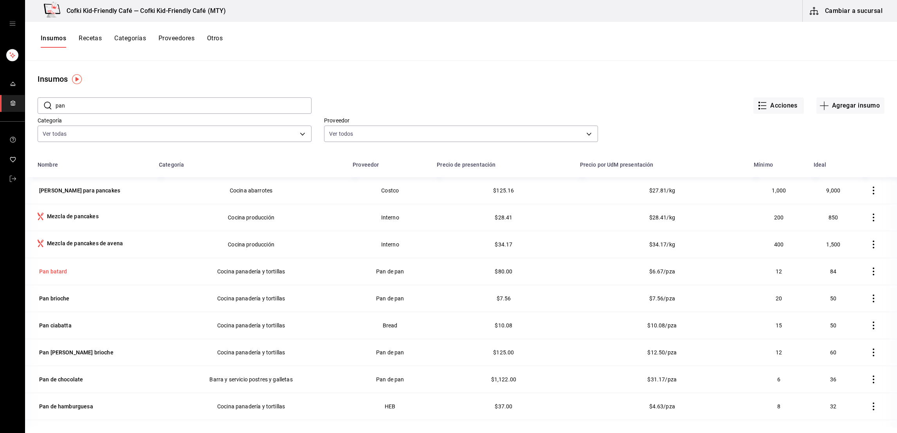
click at [59, 274] on div "Pan batard" at bounding box center [53, 272] width 28 height 8
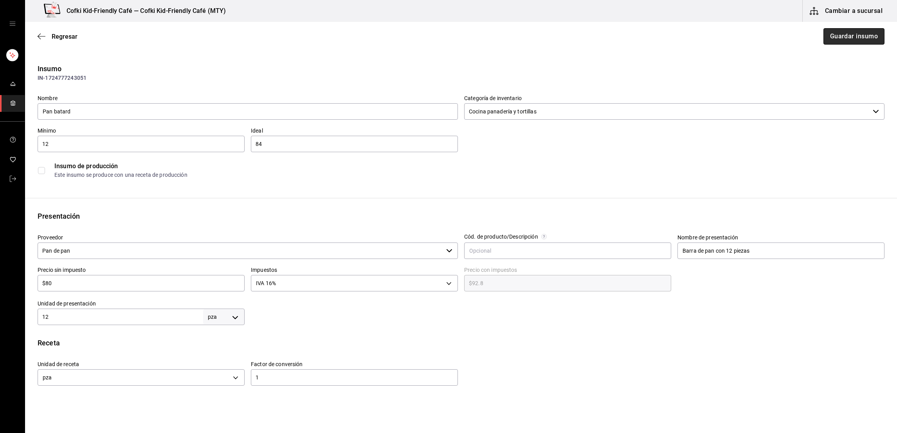
click at [854, 35] on button "Guardar insumo" at bounding box center [854, 36] width 61 height 16
